Goal: Transaction & Acquisition: Purchase product/service

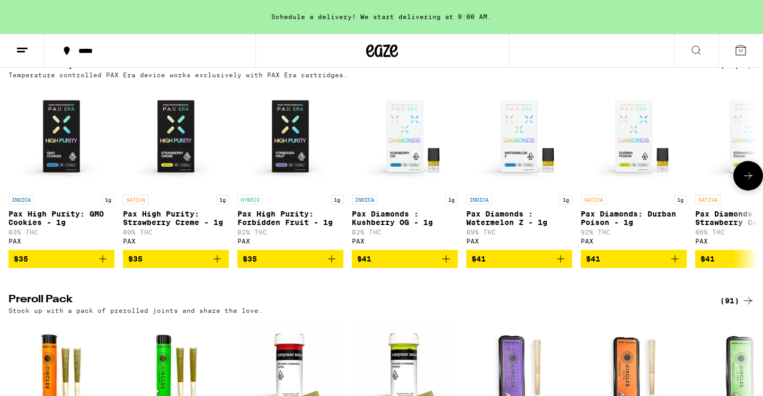
scroll to position [2050, 0]
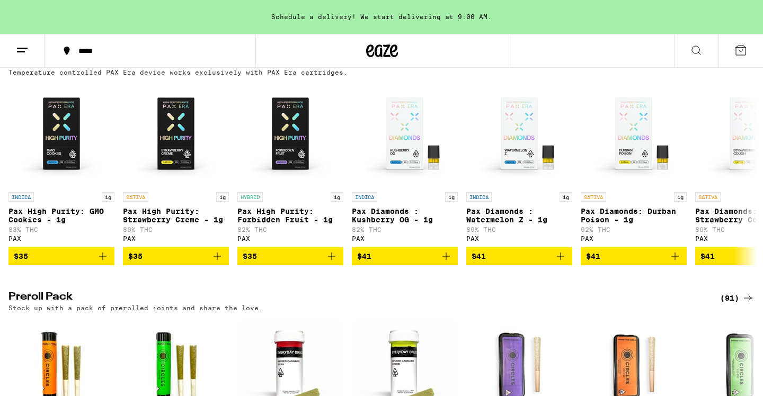
click at [736, 69] on div "(16)" at bounding box center [737, 62] width 34 height 13
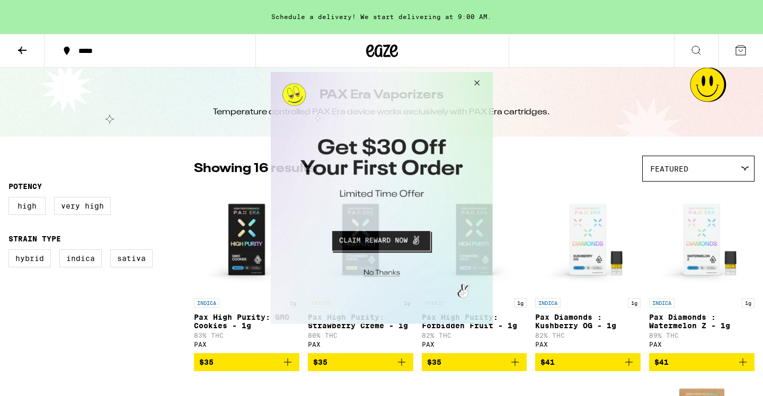
click at [475, 83] on button "Close Modal" at bounding box center [474, 84] width 29 height 25
